Goal: Find specific page/section: Find specific page/section

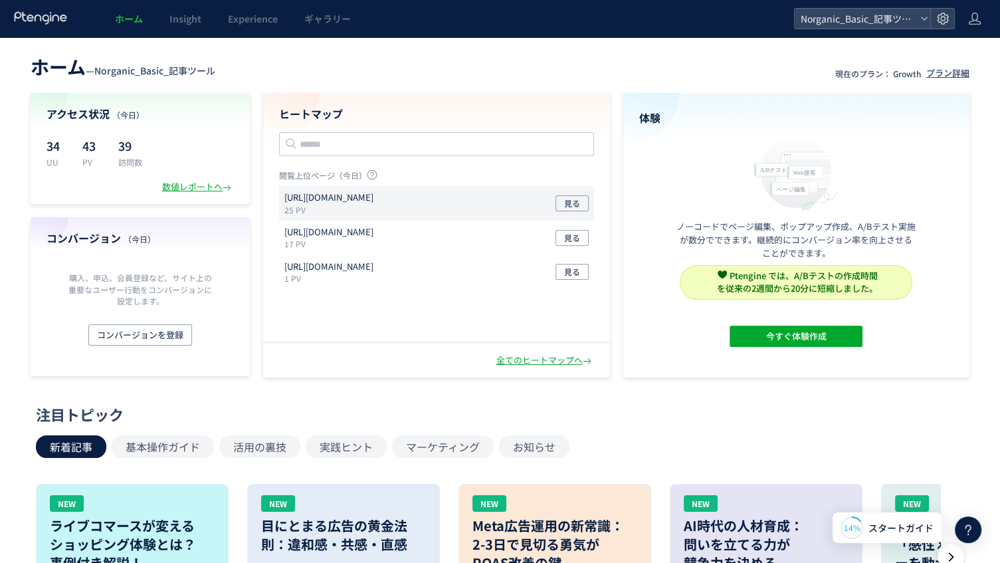
click at [335, 207] on p "25 PV" at bounding box center [331, 209] width 94 height 11
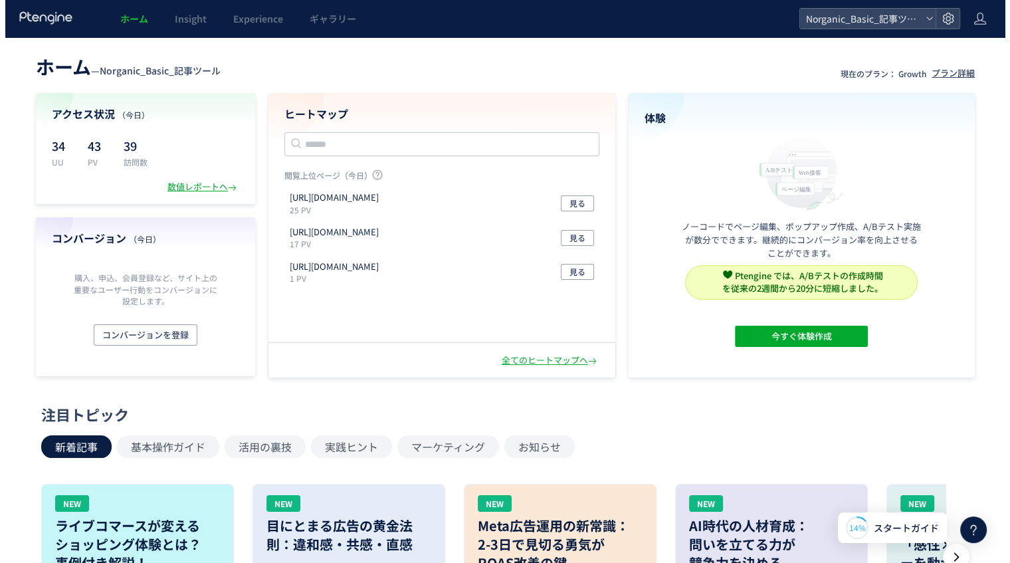
scroll to position [45, 0]
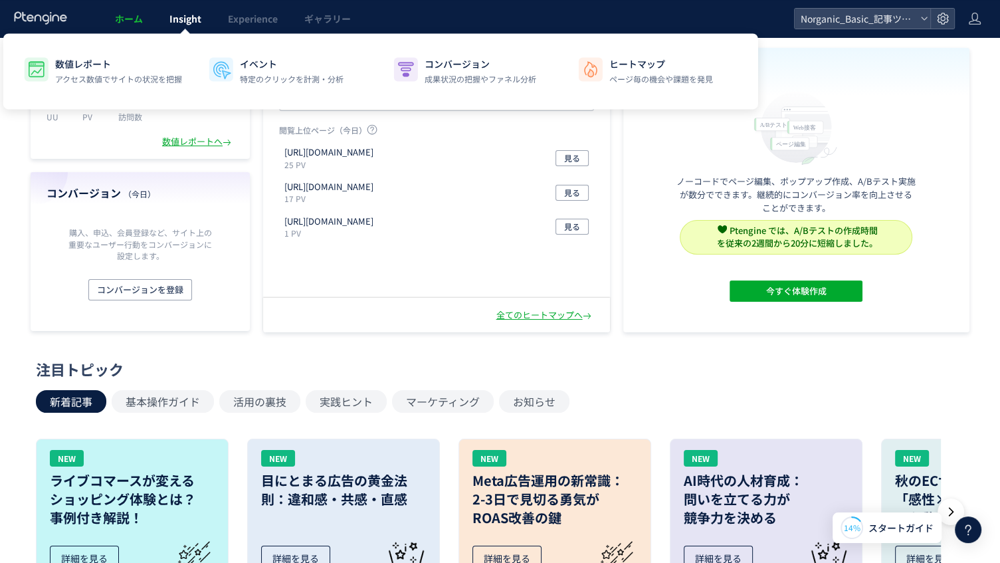
click at [194, 24] on span "Insight" at bounding box center [185, 18] width 32 height 13
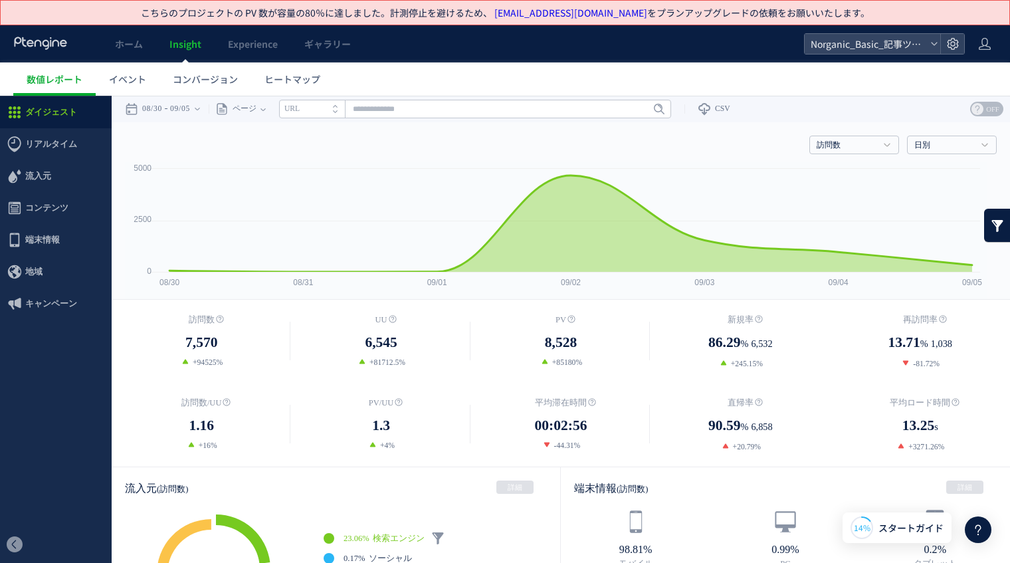
click at [839, 54] on header "ホーム Insight Experience ギャラリー Norganic_Basic_記事ツール" at bounding box center [505, 43] width 1010 height 37
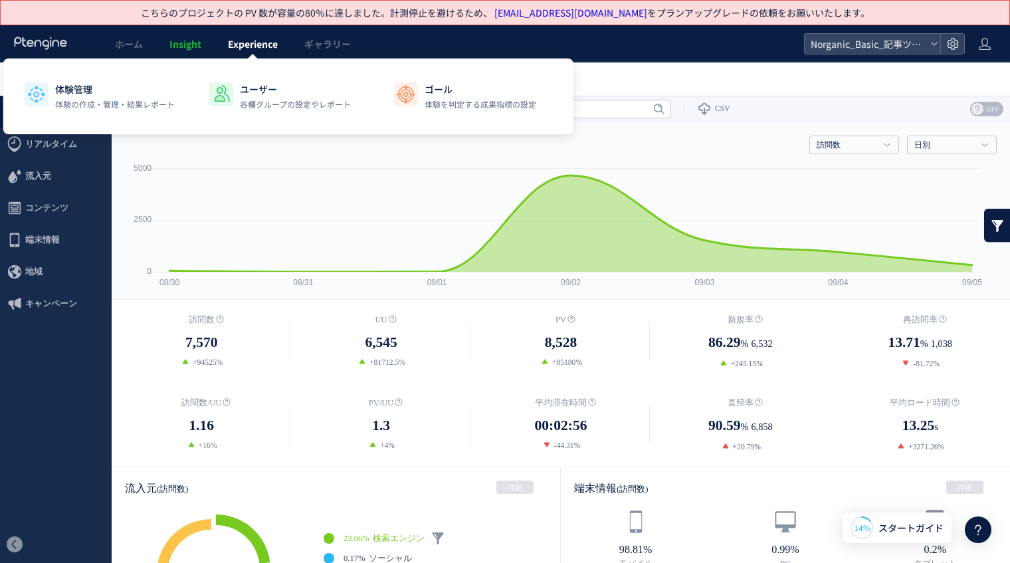
click at [266, 52] on link "Experience" at bounding box center [253, 43] width 76 height 37
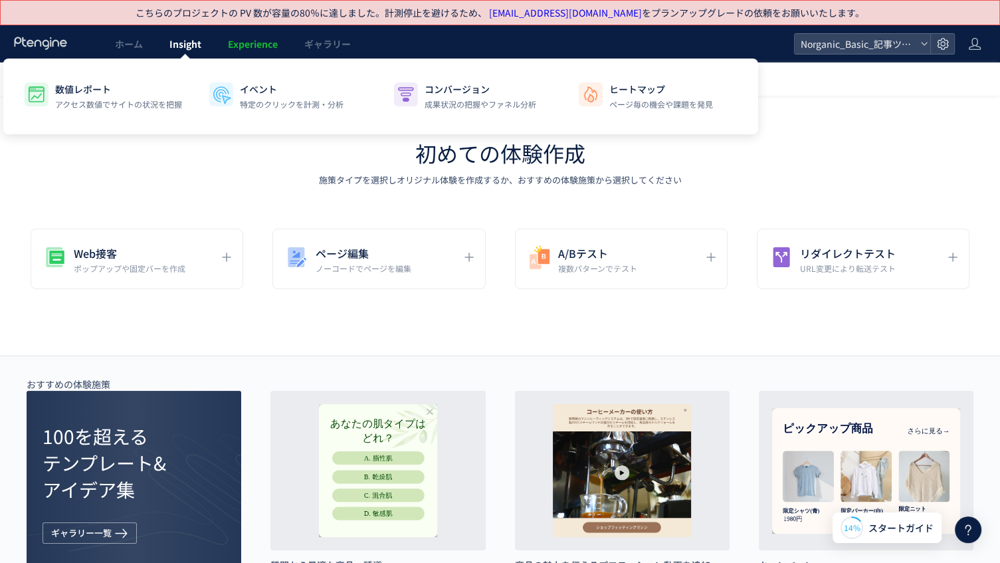
click at [201, 46] on span "Insight" at bounding box center [185, 43] width 32 height 13
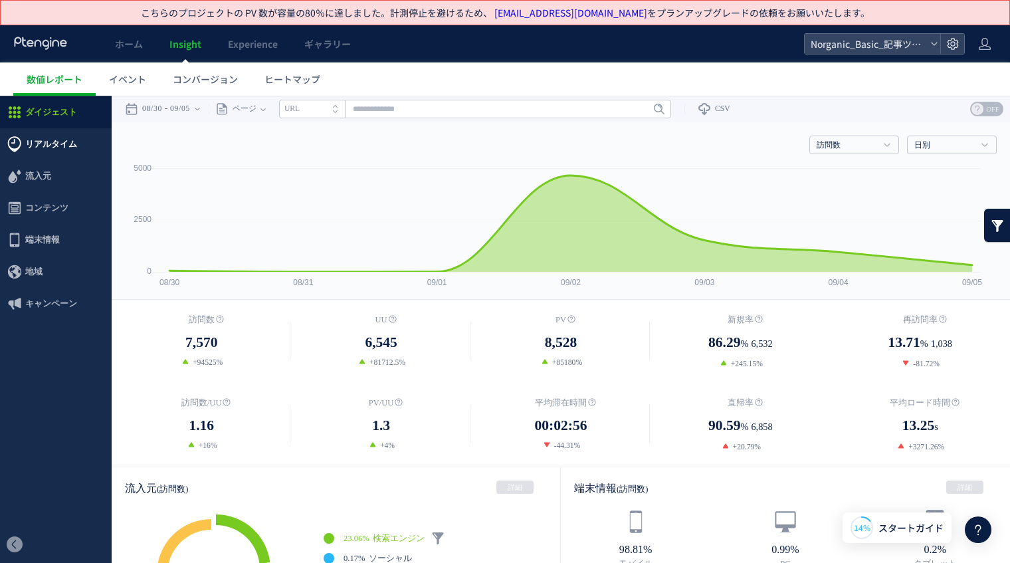
click at [52, 142] on span "リアルタイム" at bounding box center [51, 144] width 52 height 32
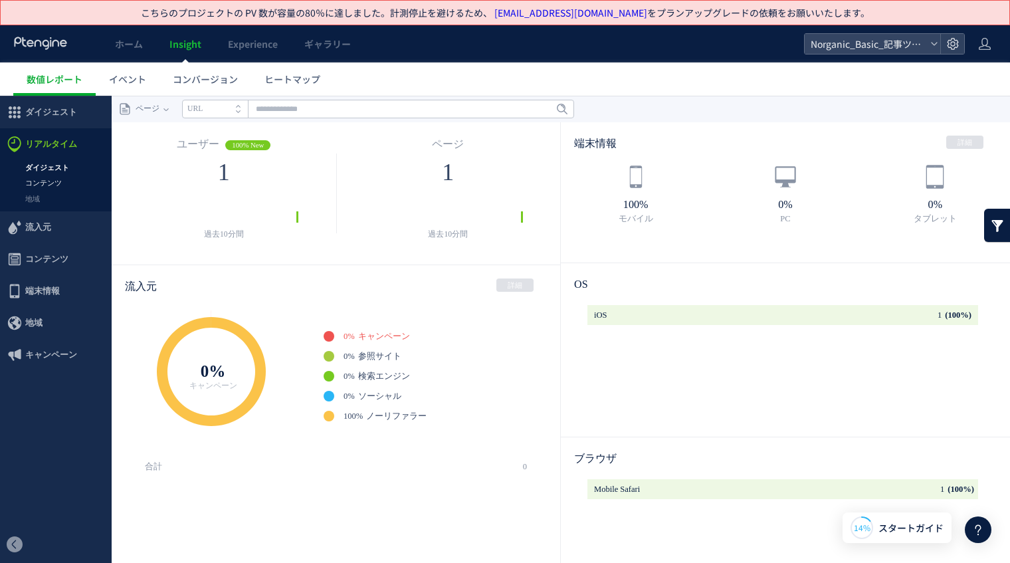
click at [50, 179] on link "コンテンツ" at bounding box center [56, 182] width 112 height 15
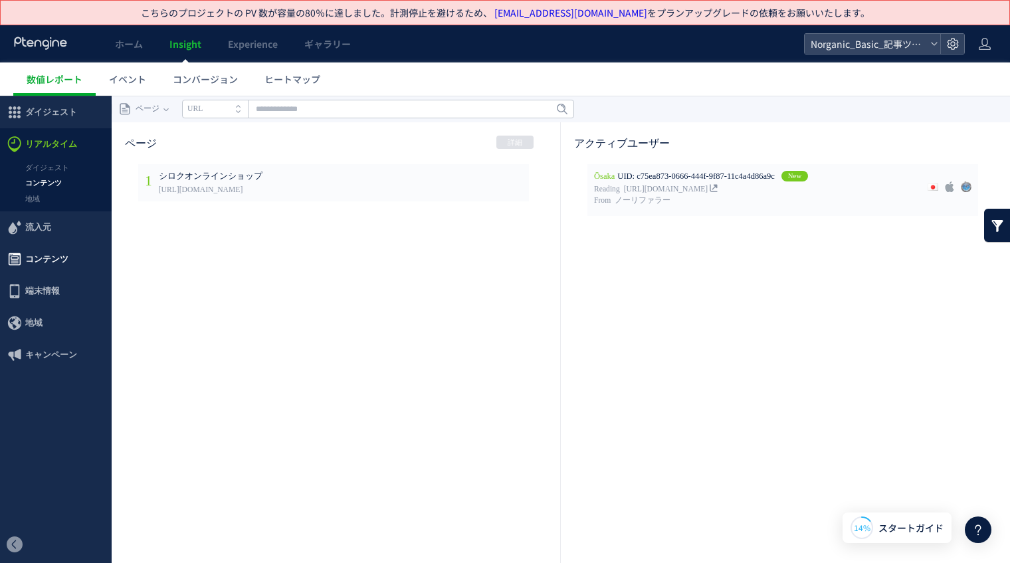
click at [56, 264] on span "コンテンツ" at bounding box center [46, 259] width 43 height 32
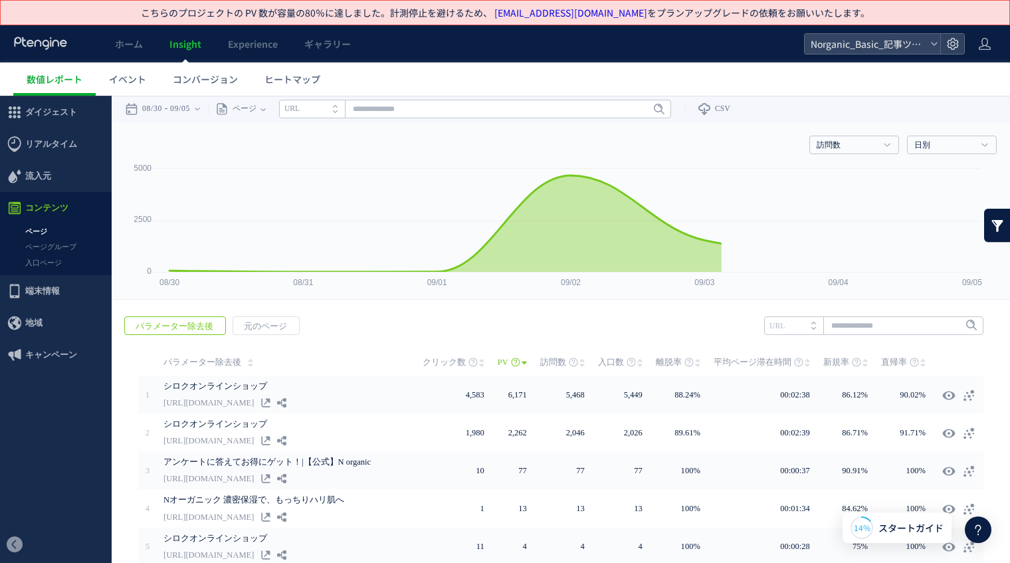
click at [46, 235] on link "ページ" at bounding box center [56, 231] width 112 height 15
click at [35, 234] on link "ページ" at bounding box center [56, 231] width 112 height 15
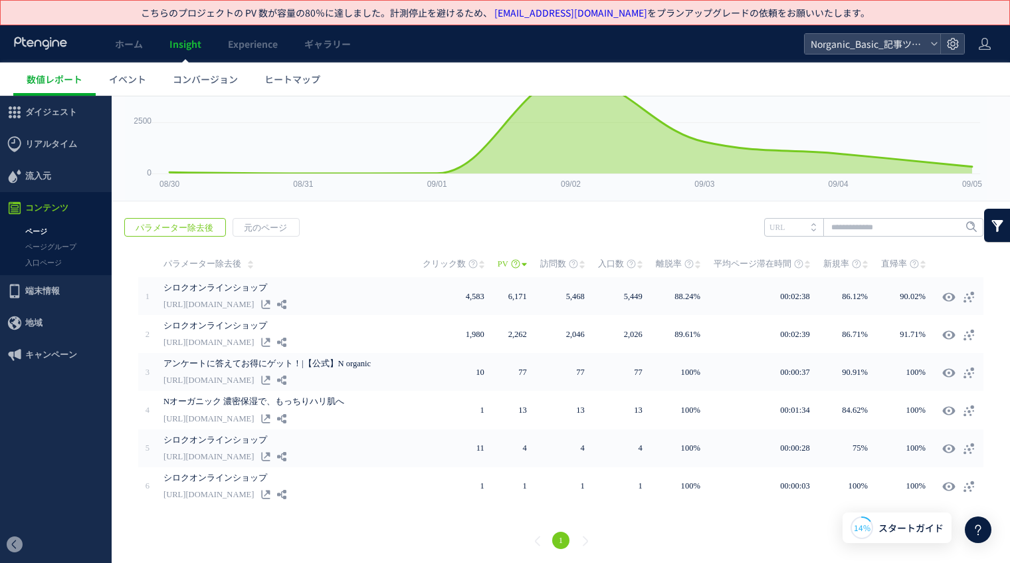
scroll to position [97, 0]
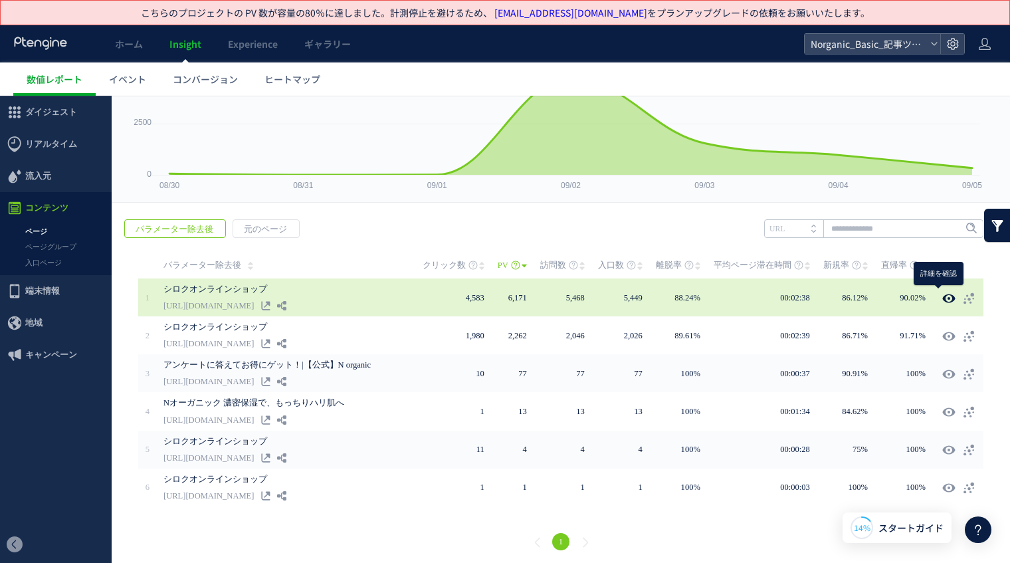
click at [942, 295] on icon at bounding box center [948, 298] width 13 height 13
type input "**********"
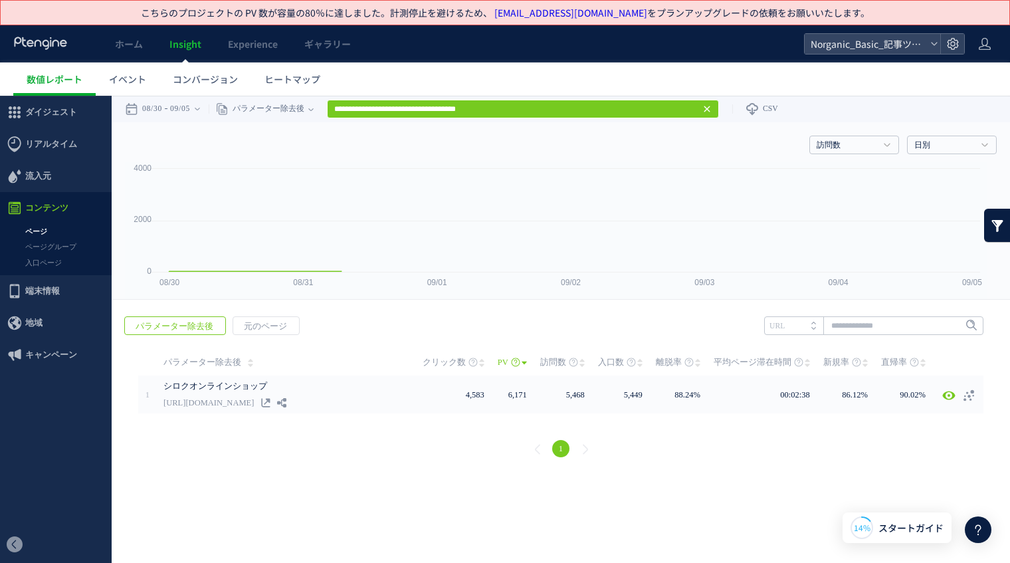
scroll to position [0, 0]
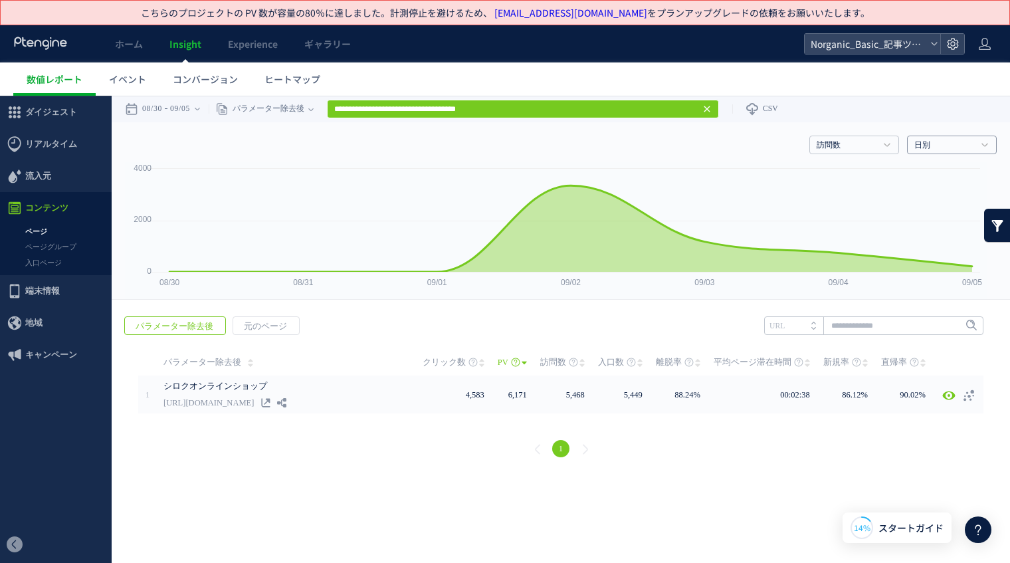
click at [918, 148] on link "日別" at bounding box center [944, 146] width 60 height 12
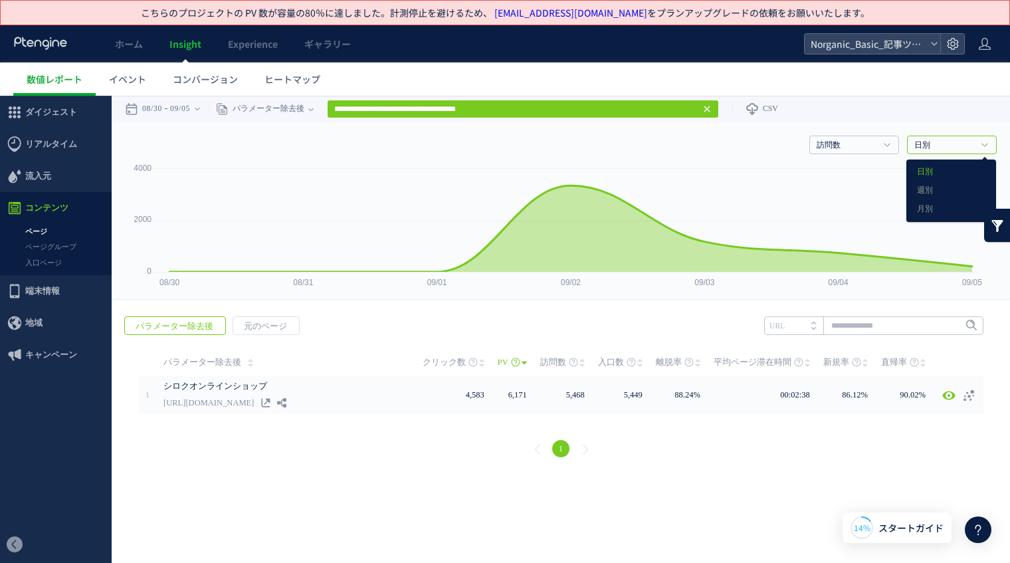
click at [916, 148] on link "日別" at bounding box center [944, 146] width 60 height 12
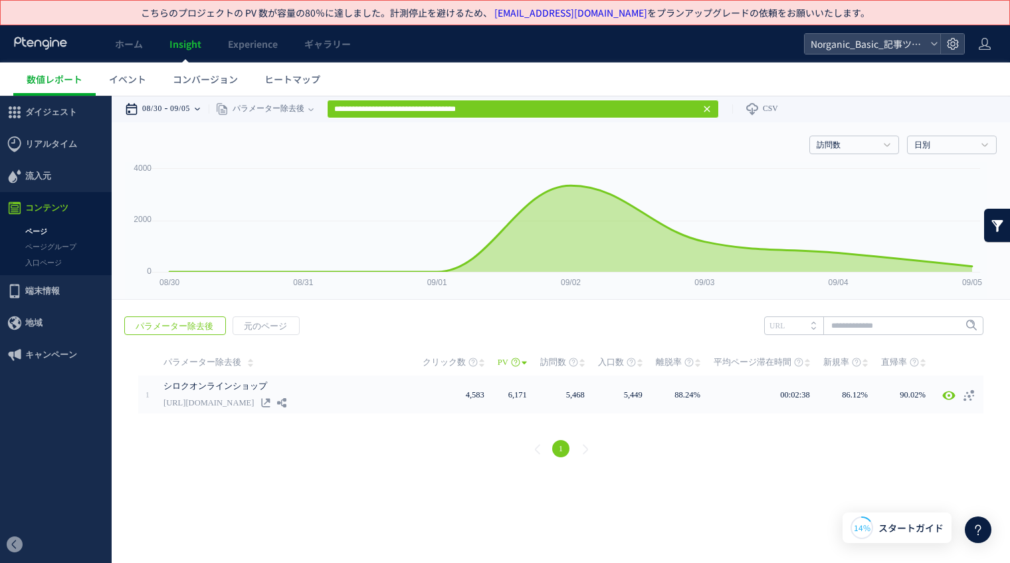
click at [174, 108] on div "08/30 09/05" at bounding box center [167, 109] width 84 height 27
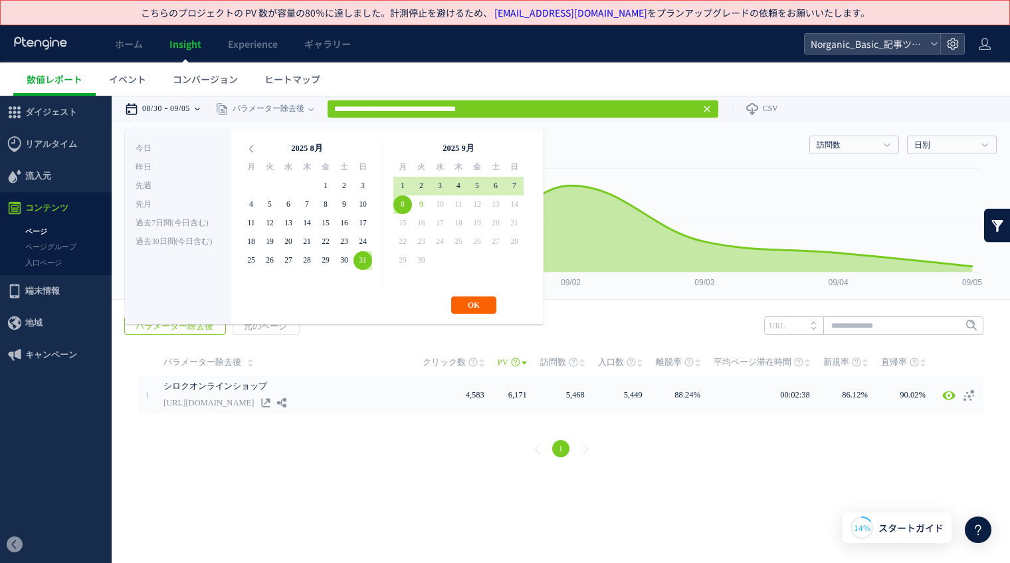
click at [464, 302] on button "OK" at bounding box center [473, 304] width 45 height 17
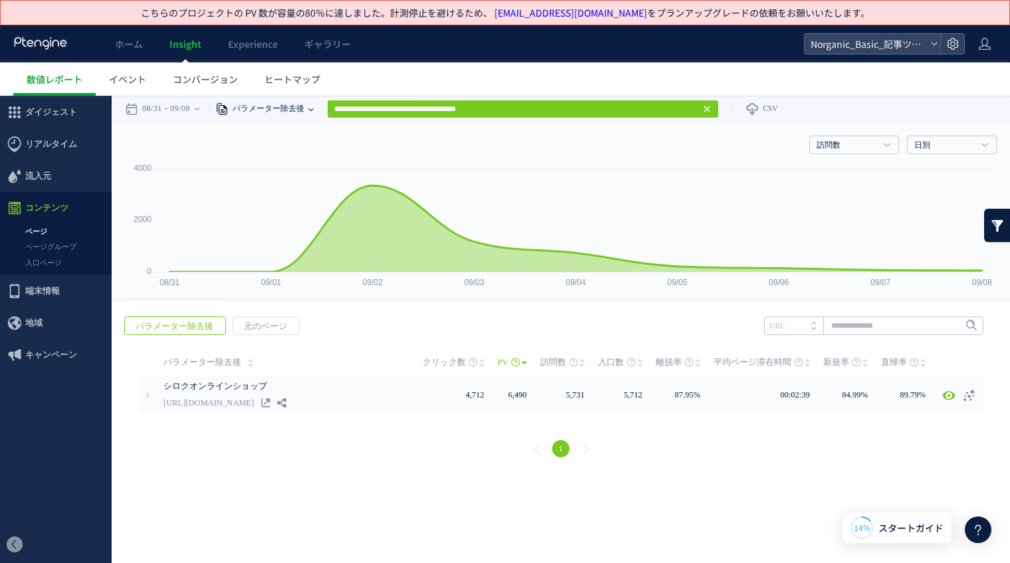
click at [282, 118] on span "パラメーター除去後" at bounding box center [267, 109] width 76 height 27
click at [292, 142] on li "ページ" at bounding box center [311, 140] width 78 height 17
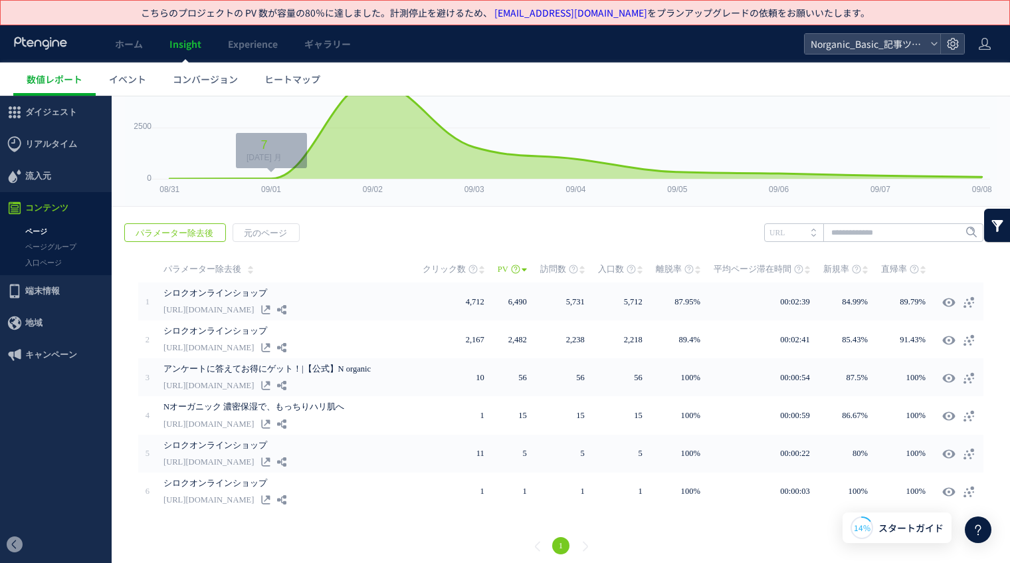
scroll to position [98, 0]
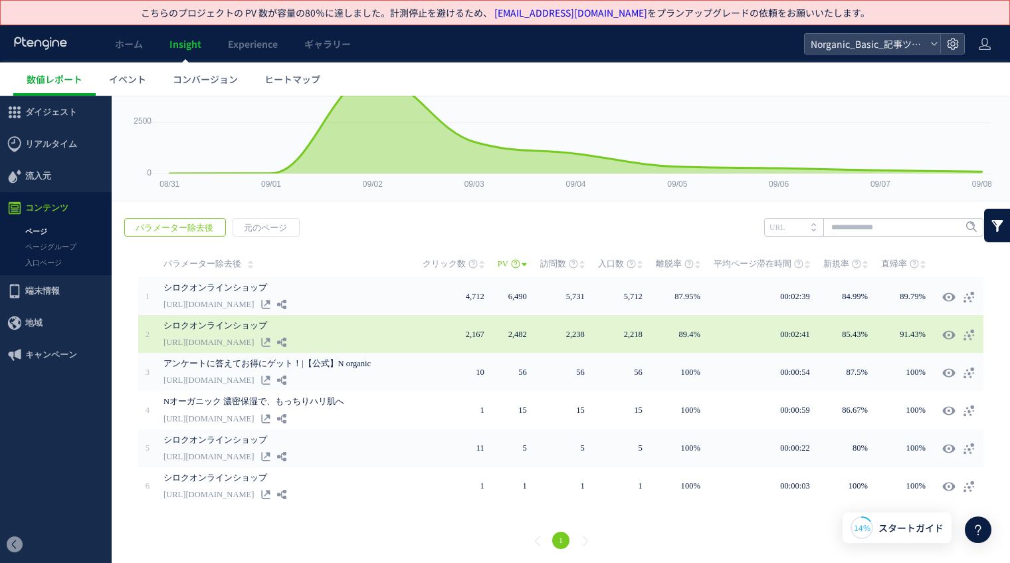
click at [228, 330] on link "シロクオンラインショップ" at bounding box center [269, 326] width 213 height 16
